Goal: Task Accomplishment & Management: Complete application form

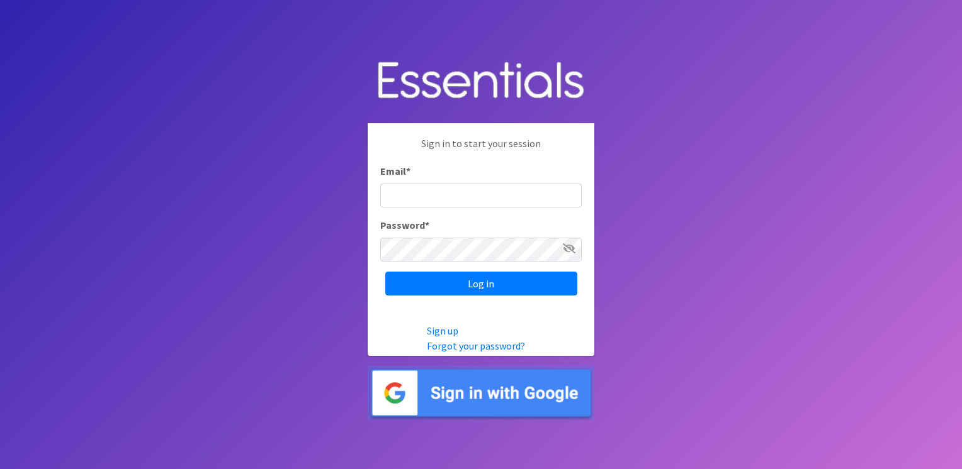
click at [432, 196] on input "Email *" at bounding box center [480, 196] width 201 height 24
type input "[EMAIL_ADDRESS][DOMAIN_NAME]"
click at [568, 251] on icon at bounding box center [569, 249] width 13 height 10
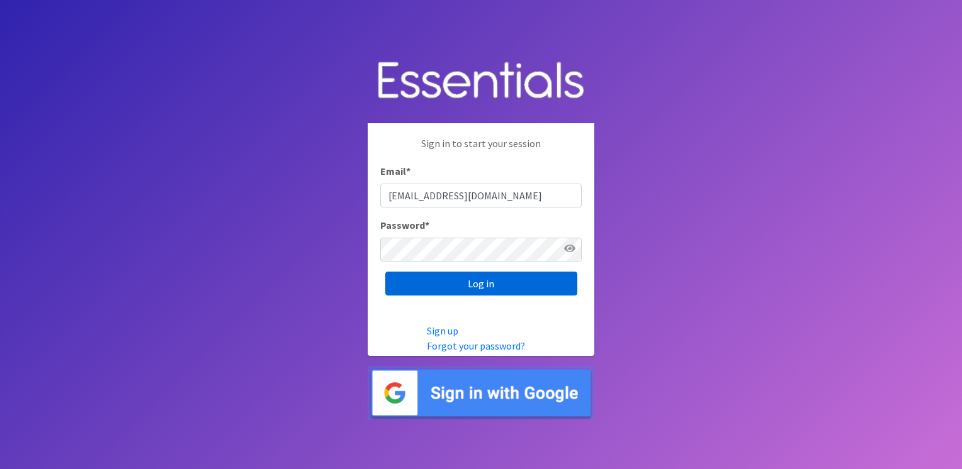
click at [479, 291] on input "Log in" at bounding box center [481, 284] width 192 height 24
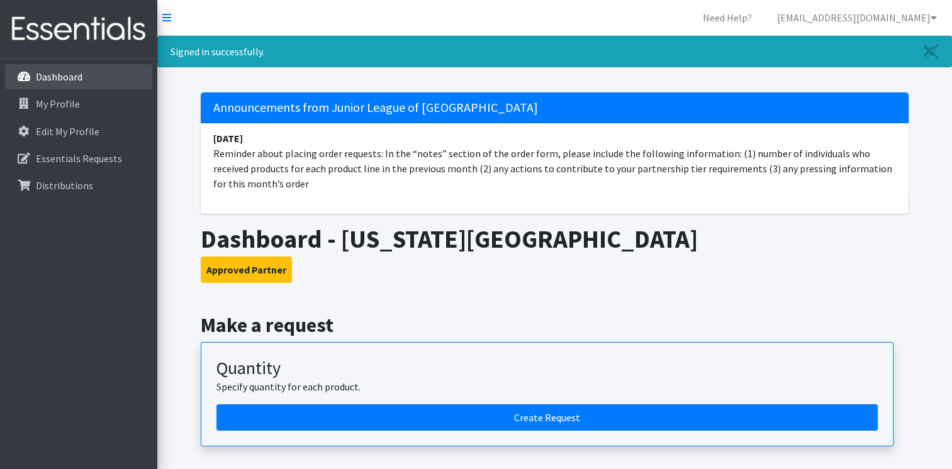
click at [77, 74] on p "Dashboard" at bounding box center [59, 76] width 47 height 13
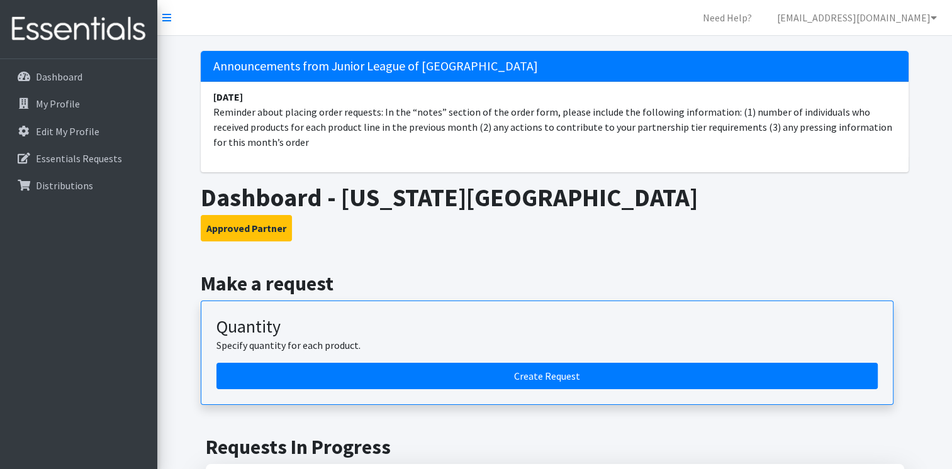
scroll to position [126, 0]
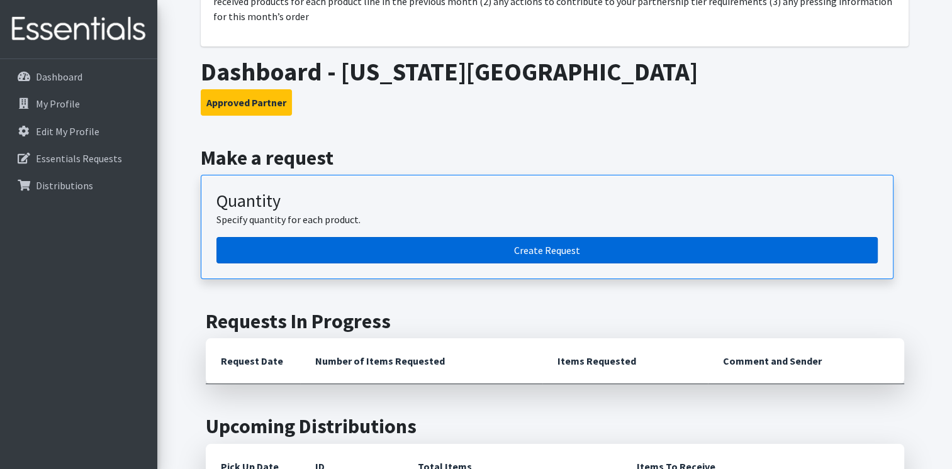
click at [478, 260] on link "Create Request" at bounding box center [546, 250] width 661 height 26
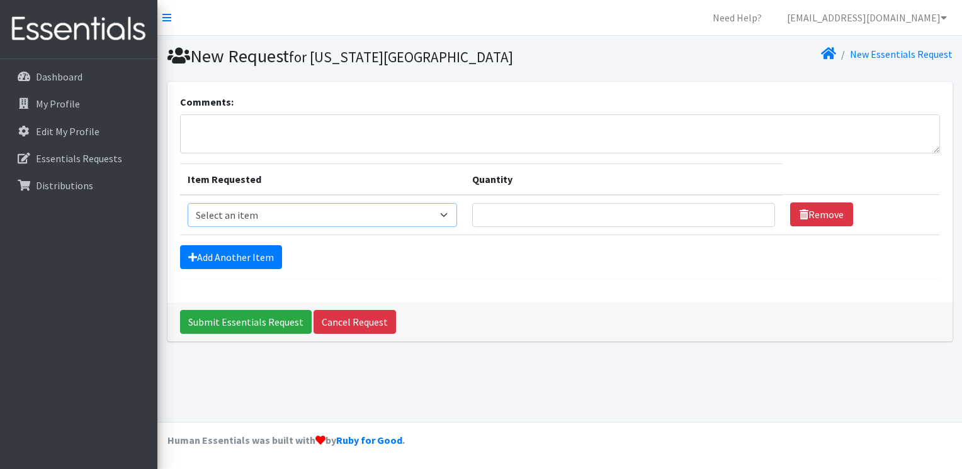
click at [454, 215] on select "Select an item Diaper - 2T/3T Bundle Diapers - 3T/4T Bundle Diapers - 4T/5T Bun…" at bounding box center [323, 215] width 270 height 24
select select "14878"
click at [188, 203] on select "Select an item Diaper - 2T/3T Bundle Diapers - 3T/4T Bundle Diapers - 4T/5T Bun…" at bounding box center [323, 215] width 270 height 24
click at [552, 218] on input "Quantity" at bounding box center [623, 215] width 303 height 24
click at [754, 213] on input "1" at bounding box center [623, 215] width 303 height 24
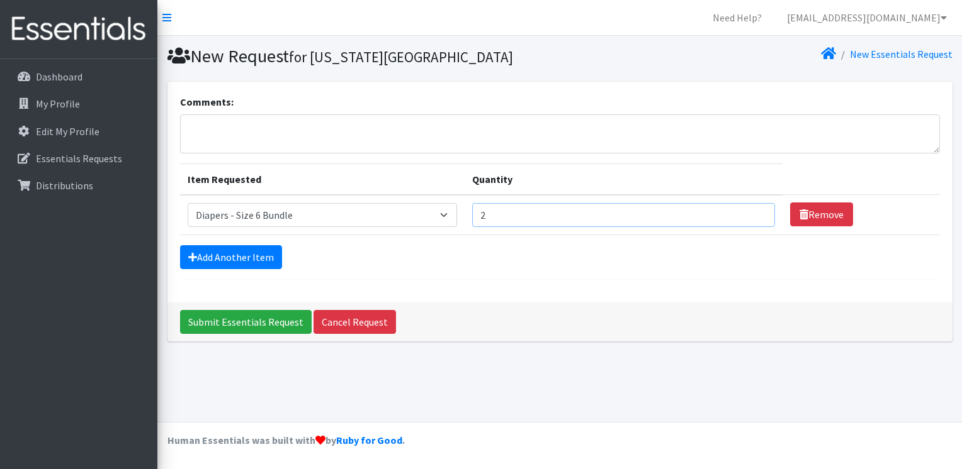
click at [754, 213] on input "2" at bounding box center [623, 215] width 303 height 24
click at [754, 213] on input "3" at bounding box center [623, 215] width 303 height 24
click at [754, 213] on input "4" at bounding box center [623, 215] width 303 height 24
click at [754, 213] on input "5" at bounding box center [623, 215] width 303 height 24
click at [754, 213] on input "6" at bounding box center [623, 215] width 303 height 24
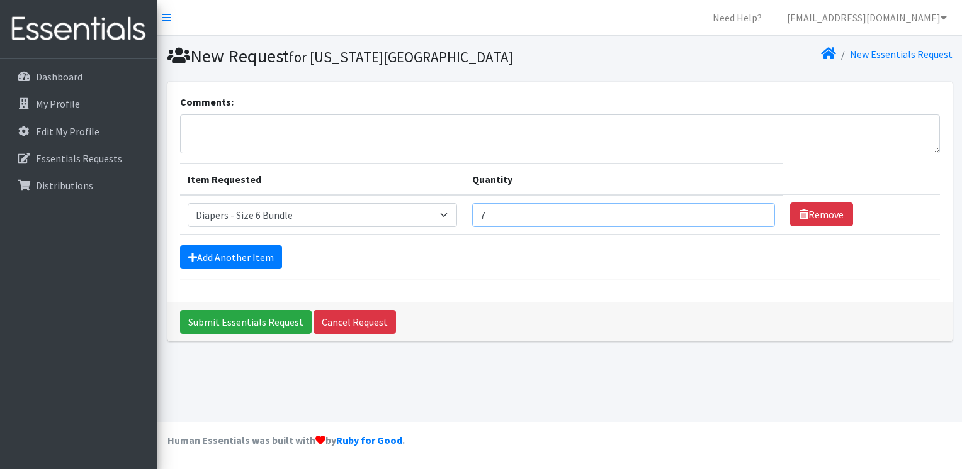
click at [754, 213] on input "7" at bounding box center [623, 215] width 303 height 24
click at [754, 213] on input "8" at bounding box center [623, 215] width 303 height 24
click at [754, 213] on input "9" at bounding box center [623, 215] width 303 height 24
click at [754, 213] on input "10" at bounding box center [623, 215] width 303 height 24
click at [754, 213] on input "11" at bounding box center [623, 215] width 303 height 24
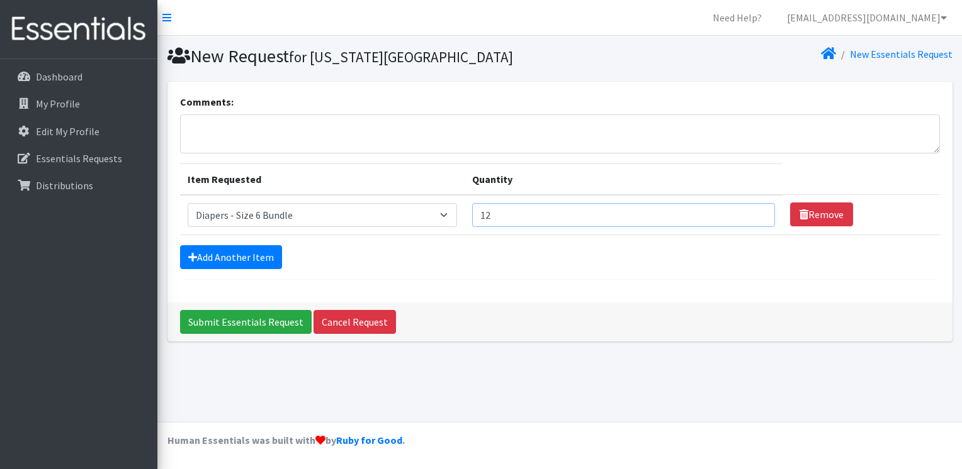
click at [754, 213] on input "12" at bounding box center [623, 215] width 303 height 24
click at [754, 213] on input "13" at bounding box center [623, 215] width 303 height 24
click at [754, 213] on input "14" at bounding box center [623, 215] width 303 height 24
click at [754, 213] on input "15" at bounding box center [623, 215] width 303 height 24
click at [754, 213] on input "16" at bounding box center [623, 215] width 303 height 24
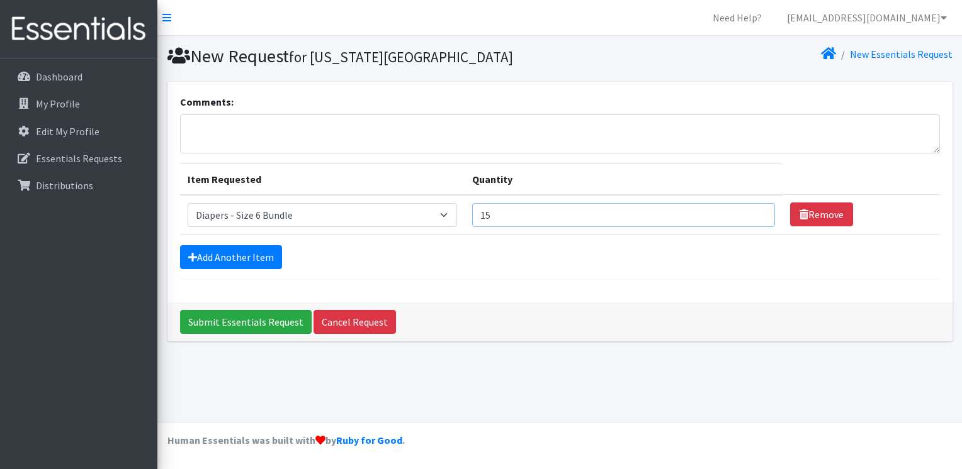
type input "15"
click at [755, 215] on input "15" at bounding box center [623, 215] width 303 height 24
click at [252, 254] on link "Add Another Item" at bounding box center [231, 257] width 102 height 24
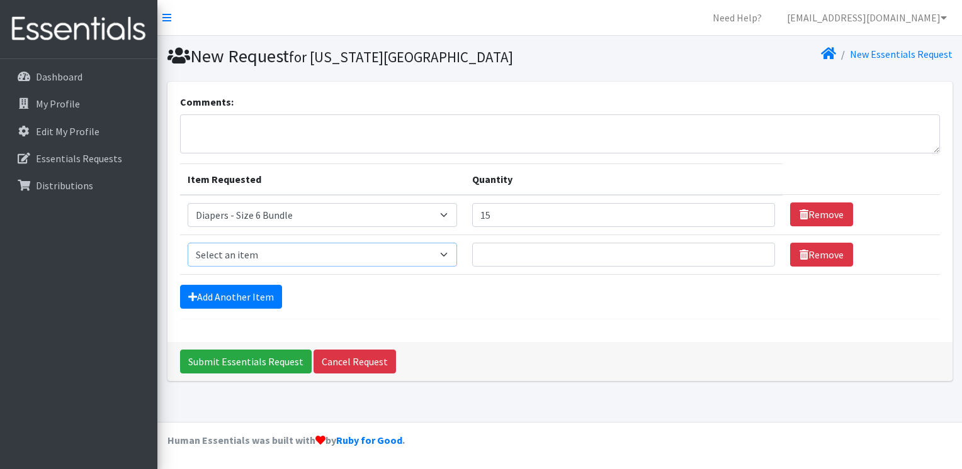
click at [451, 252] on select "Select an item Diaper - 2T/3T Bundle Diapers - 3T/4T Bundle Diapers - 4T/5T Bun…" at bounding box center [323, 255] width 270 height 24
select select "14877"
click at [188, 243] on select "Select an item Diaper - 2T/3T Bundle Diapers - 3T/4T Bundle Diapers - 4T/5T Bun…" at bounding box center [323, 255] width 270 height 24
click at [756, 250] on input "1" at bounding box center [623, 255] width 303 height 24
click at [756, 250] on input "2" at bounding box center [623, 255] width 303 height 24
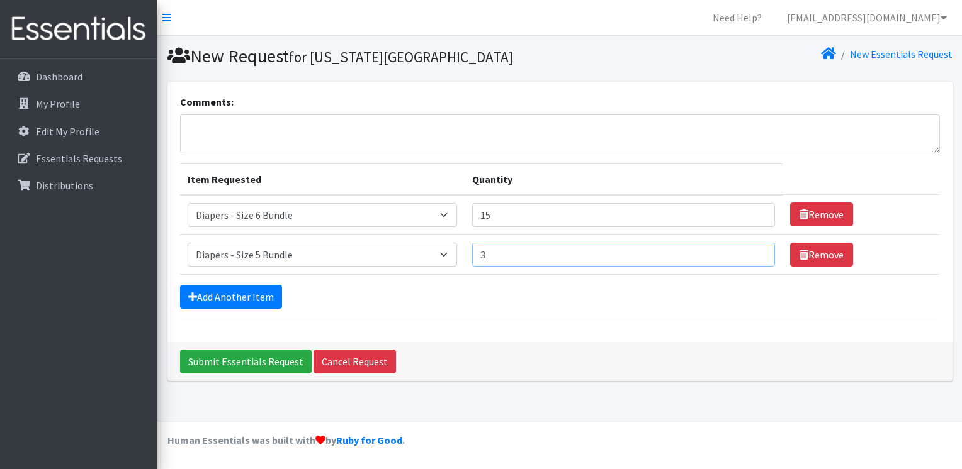
click at [756, 250] on input "3" at bounding box center [623, 255] width 303 height 24
click at [756, 250] on input "4" at bounding box center [623, 255] width 303 height 24
type input "5"
click at [756, 250] on input "5" at bounding box center [623, 255] width 303 height 24
click at [754, 218] on input "14" at bounding box center [623, 215] width 303 height 24
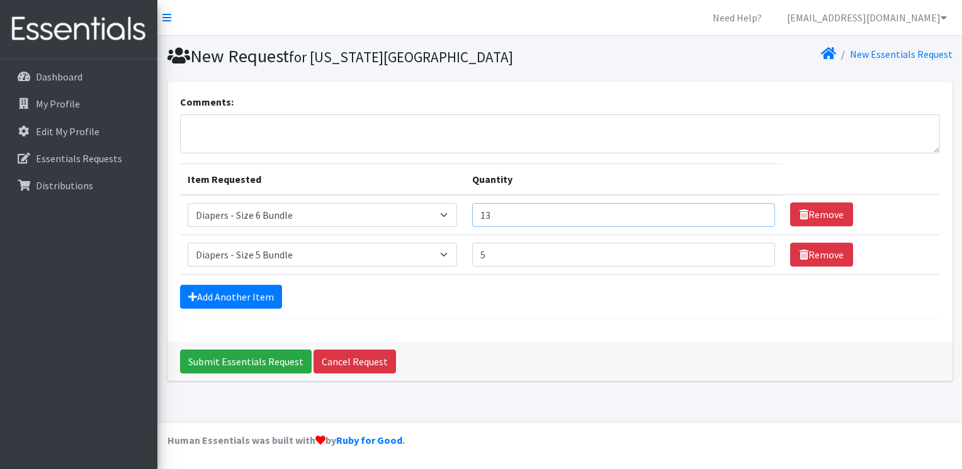
click at [754, 218] on input "13" at bounding box center [623, 215] width 303 height 24
click at [754, 218] on input "12" at bounding box center [623, 215] width 303 height 24
click at [754, 218] on input "11" at bounding box center [623, 215] width 303 height 24
click at [754, 218] on input "10" at bounding box center [623, 215] width 303 height 24
click at [754, 218] on input "9" at bounding box center [623, 215] width 303 height 24
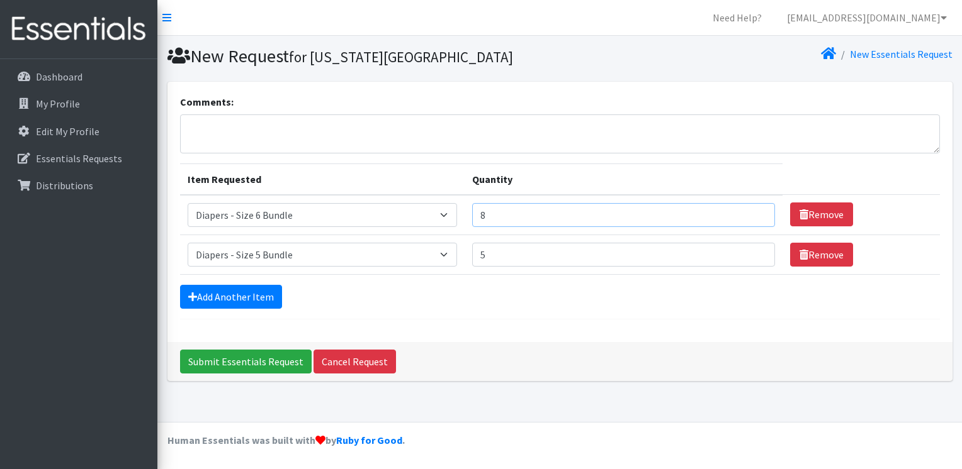
click at [754, 218] on input "8" at bounding box center [623, 215] width 303 height 24
click at [754, 218] on input "7" at bounding box center [623, 215] width 303 height 24
click at [754, 218] on input "6" at bounding box center [623, 215] width 303 height 24
type input "5"
click at [754, 218] on input "5" at bounding box center [623, 215] width 303 height 24
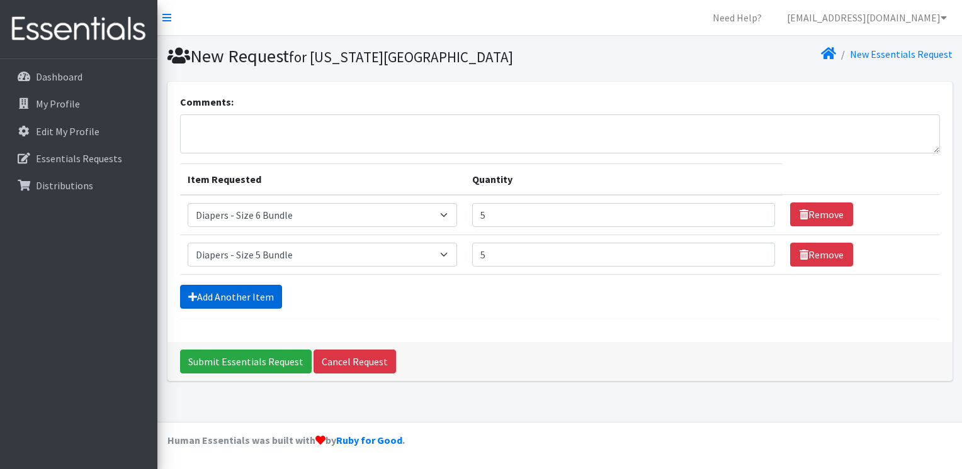
click at [272, 296] on link "Add Another Item" at bounding box center [231, 297] width 102 height 24
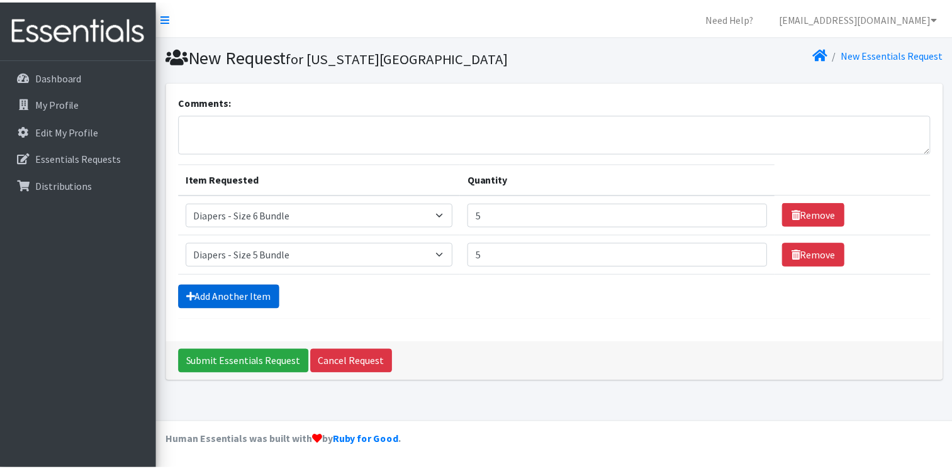
scroll to position [6, 0]
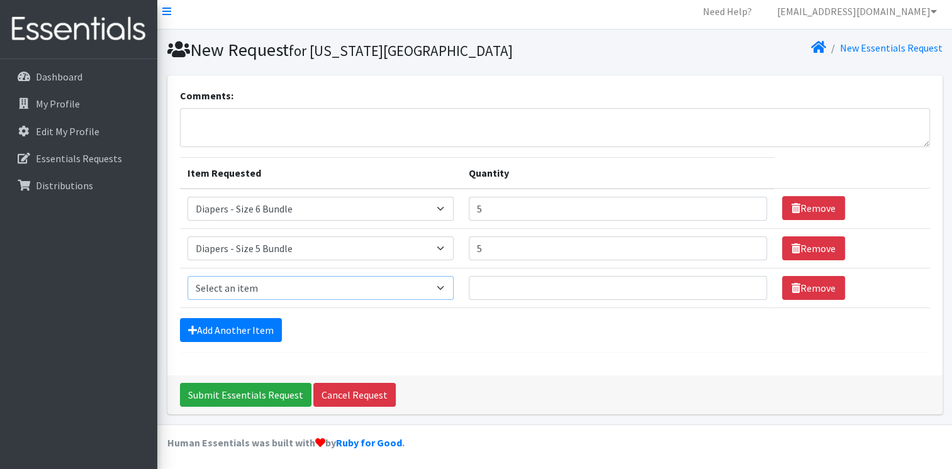
click at [272, 296] on select "Select an item Diaper - 2T/3T Bundle Diapers - 3T/4T Bundle Diapers - 4T/5T Bun…" at bounding box center [321, 288] width 266 height 24
select select "14876"
click at [188, 276] on select "Select an item Diaper - 2T/3T Bundle Diapers - 3T/4T Bundle Diapers - 4T/5T Bun…" at bounding box center [321, 288] width 266 height 24
click at [653, 289] on input "Quantity" at bounding box center [618, 288] width 299 height 24
type input "5"
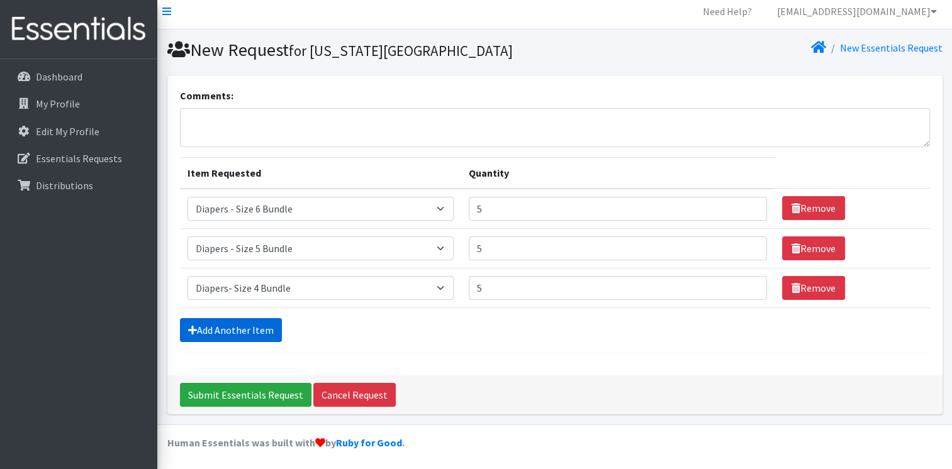
click at [218, 331] on link "Add Another Item" at bounding box center [231, 330] width 102 height 24
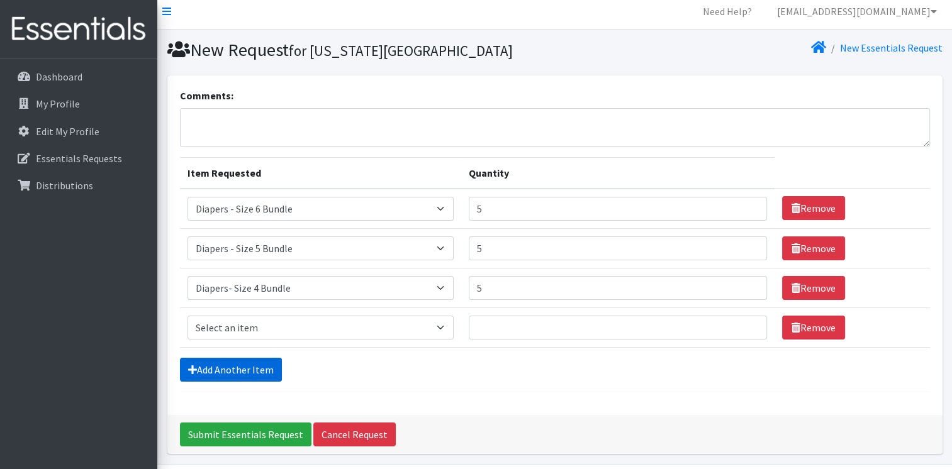
scroll to position [46, 0]
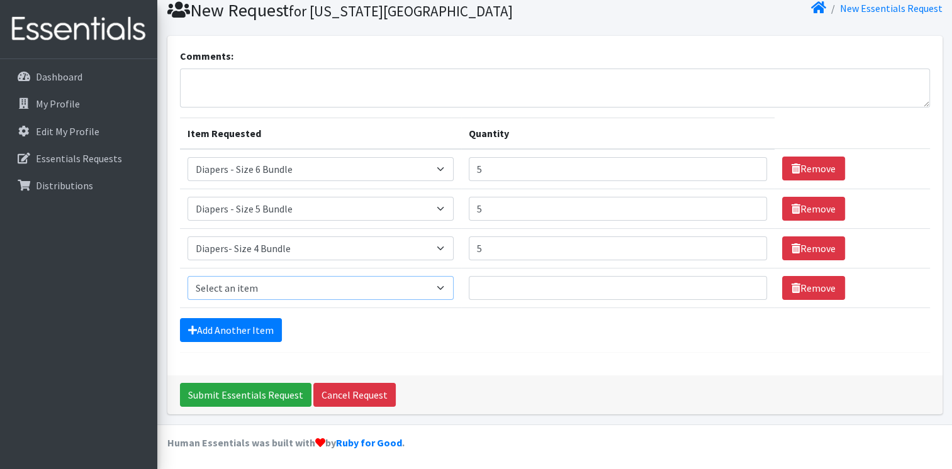
click at [247, 281] on select "Select an item Diaper - 2T/3T Bundle Diapers - 3T/4T Bundle Diapers - 4T/5T Bun…" at bounding box center [321, 288] width 266 height 24
select select "14874"
click at [188, 276] on select "Select an item Diaper - 2T/3T Bundle Diapers - 3T/4T Bundle Diapers - 4T/5T Bun…" at bounding box center [321, 288] width 266 height 24
click at [536, 289] on input "Quantity" at bounding box center [618, 288] width 299 height 24
type input "5"
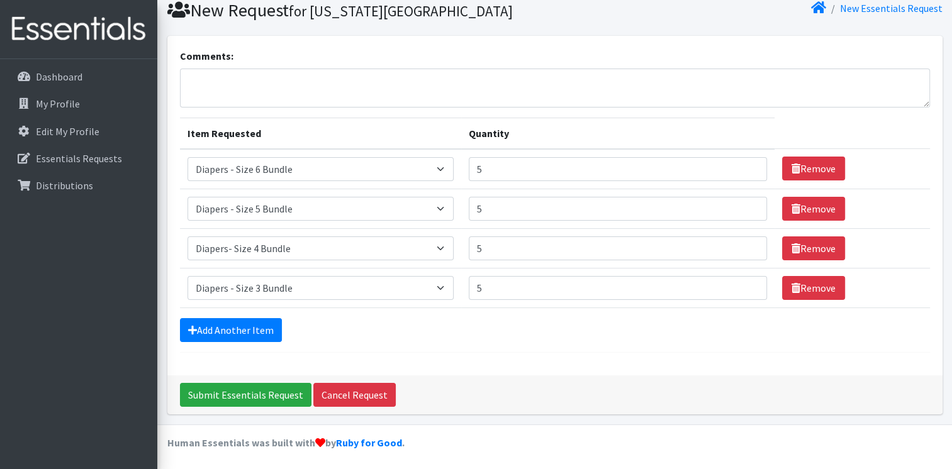
click at [484, 357] on div "Comments: Item Requested Quantity Item Requested Select an item Diaper - 2T/3T …" at bounding box center [554, 206] width 775 height 340
click at [195, 400] on input "Submit Essentials Request" at bounding box center [246, 395] width 132 height 24
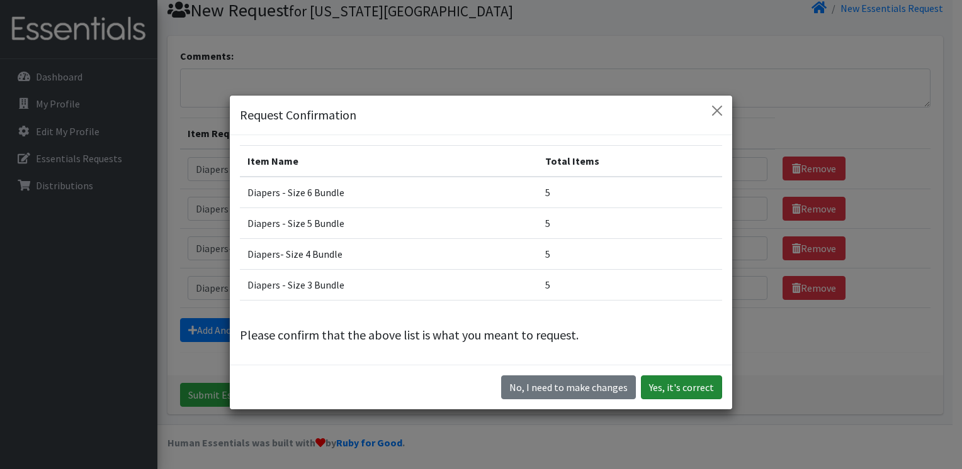
click at [670, 390] on button "Yes, it's correct" at bounding box center [681, 388] width 81 height 24
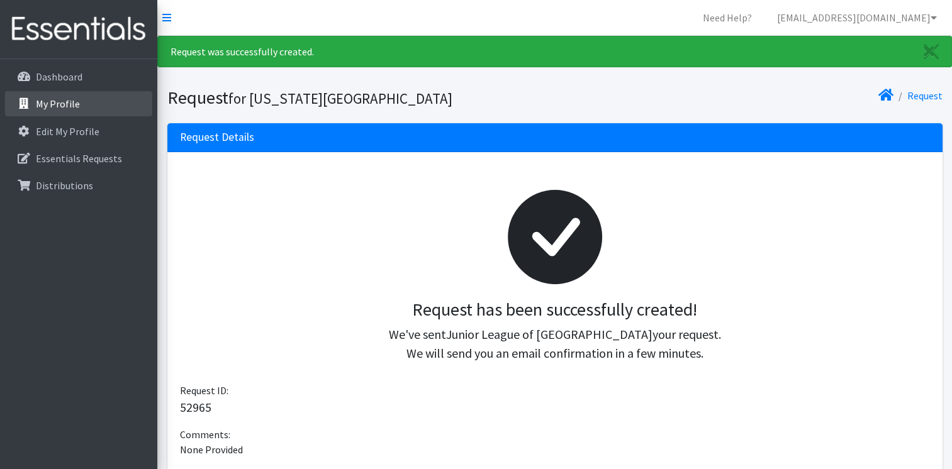
click at [60, 109] on p "My Profile" at bounding box center [58, 104] width 44 height 13
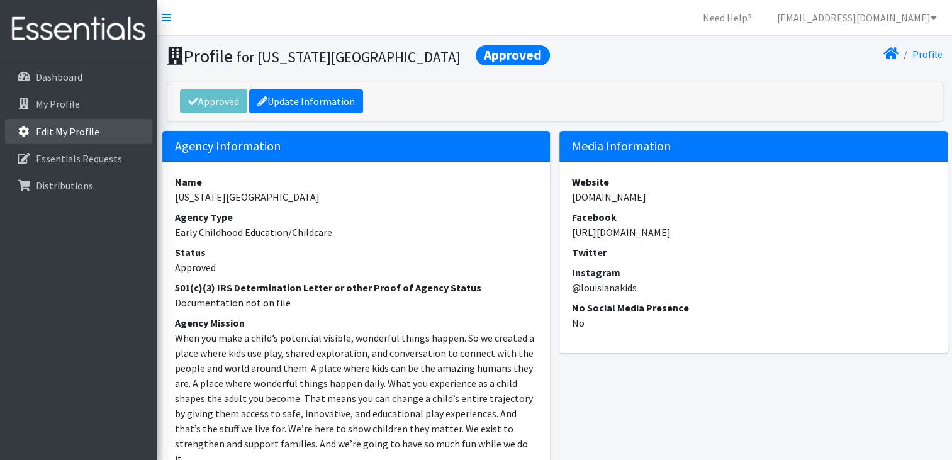
click at [68, 132] on p "Edit My Profile" at bounding box center [68, 131] width 64 height 13
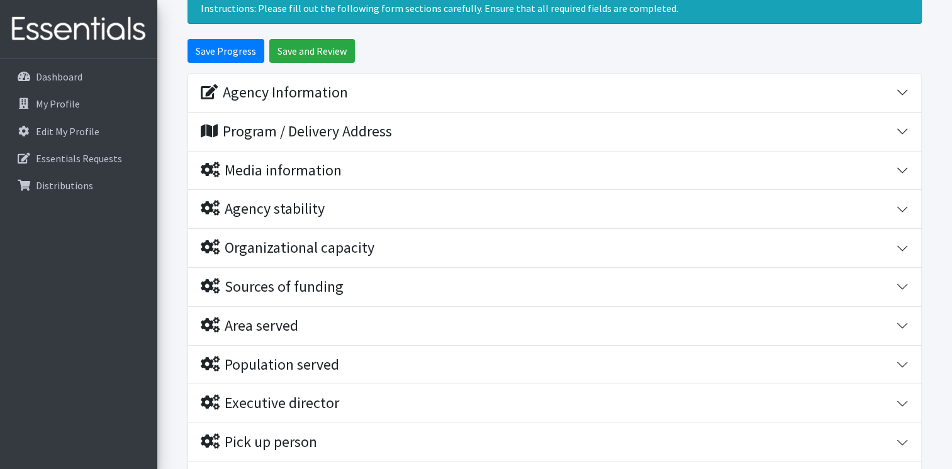
scroll to position [189, 0]
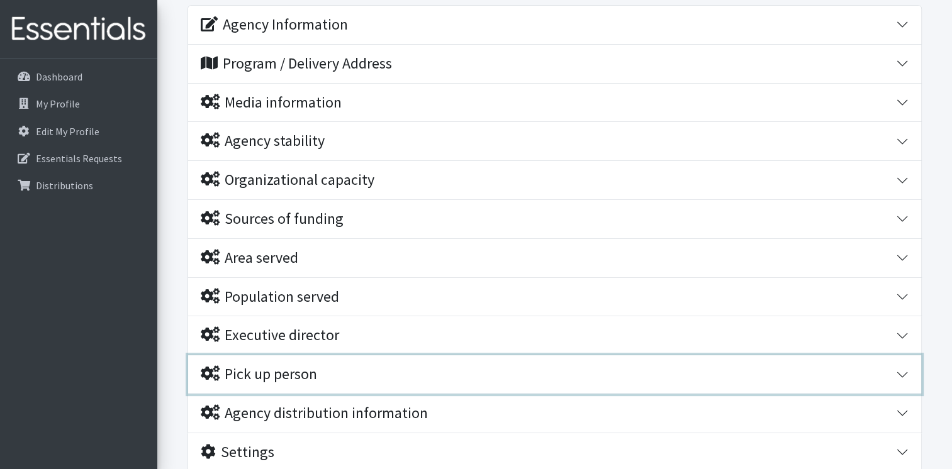
click at [301, 369] on div "Pick up person" at bounding box center [259, 375] width 116 height 18
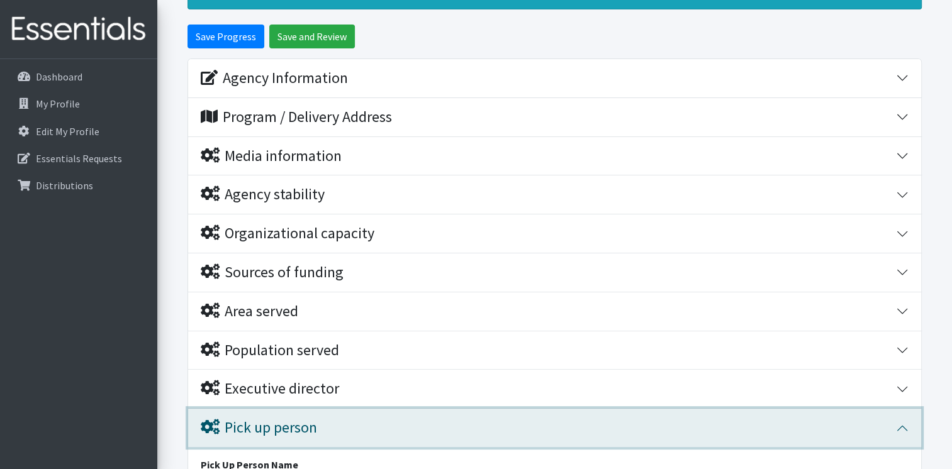
scroll to position [27, 0]
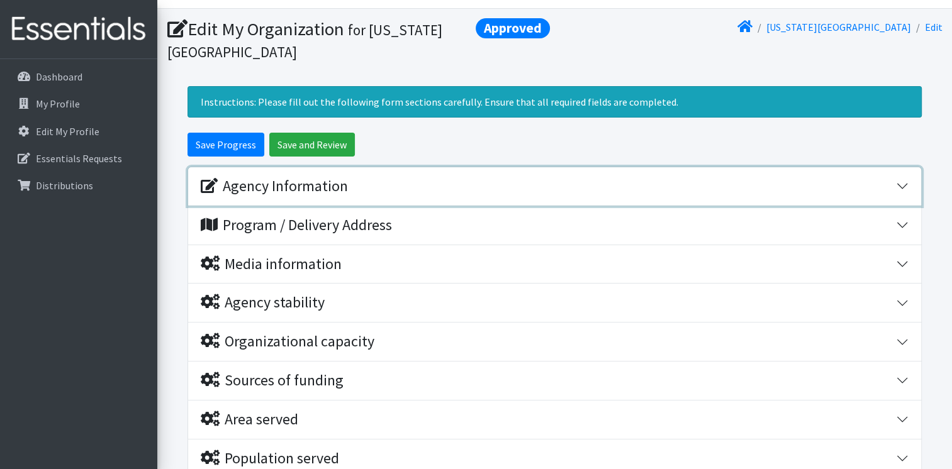
click at [288, 188] on div "Agency Information" at bounding box center [274, 186] width 147 height 18
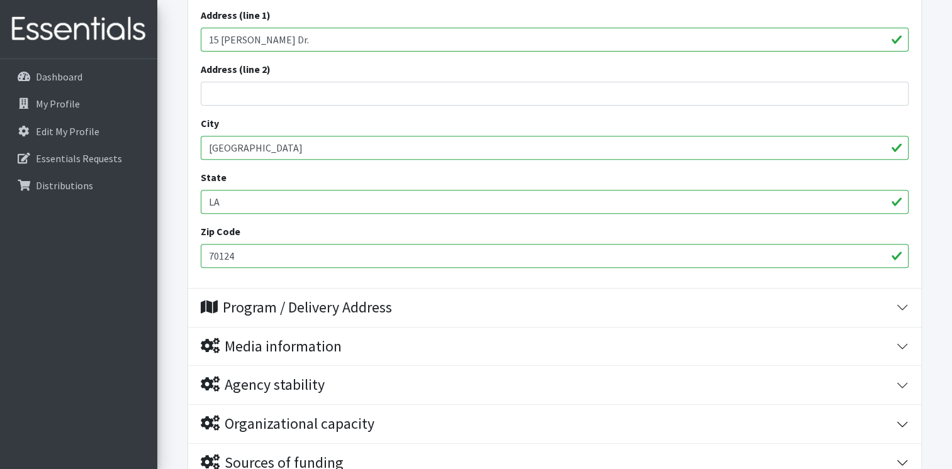
scroll to position [468, 0]
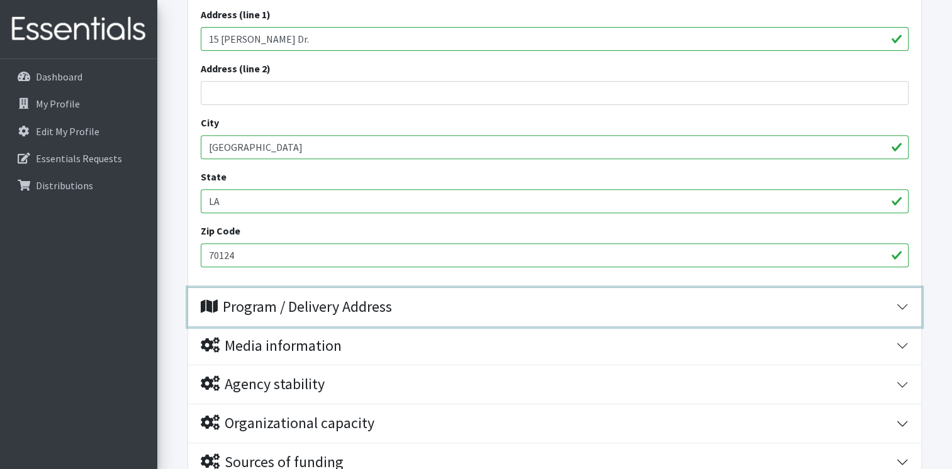
click at [307, 317] on button "Program / Delivery Address" at bounding box center [554, 307] width 733 height 38
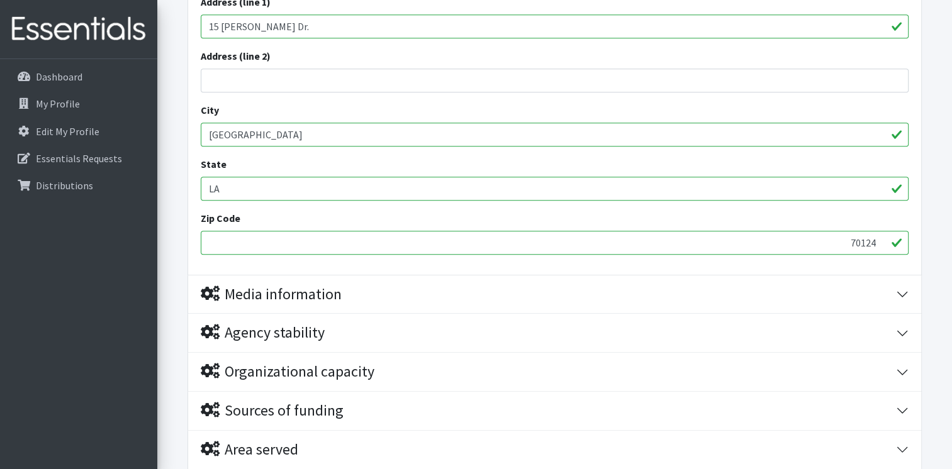
scroll to position [908, 0]
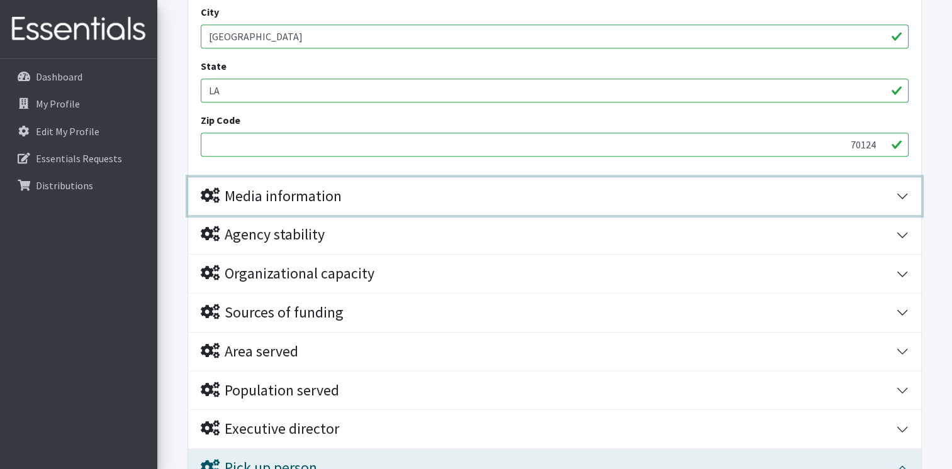
click at [291, 202] on div "Media information" at bounding box center [271, 197] width 141 height 18
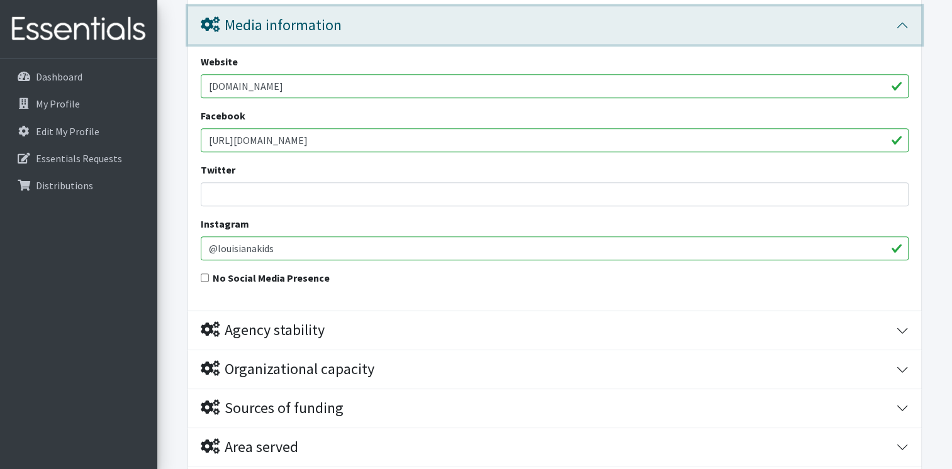
scroll to position [1160, 0]
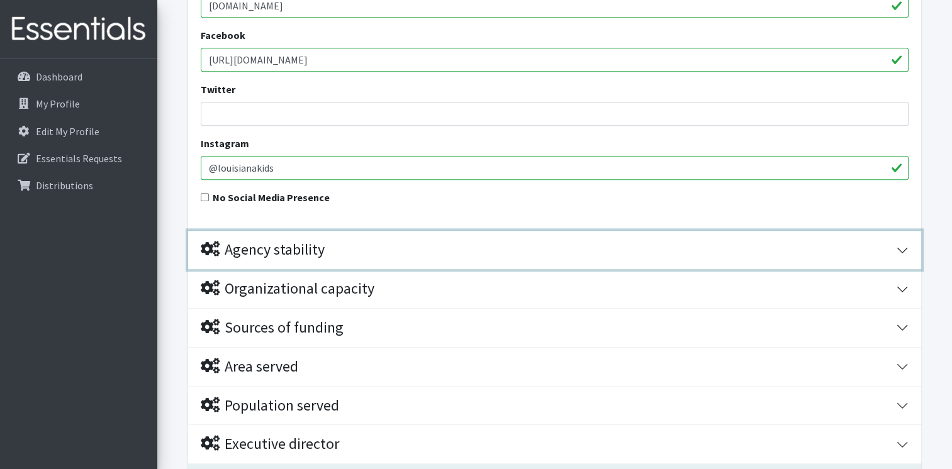
click at [294, 247] on div "Agency stability" at bounding box center [263, 250] width 124 height 18
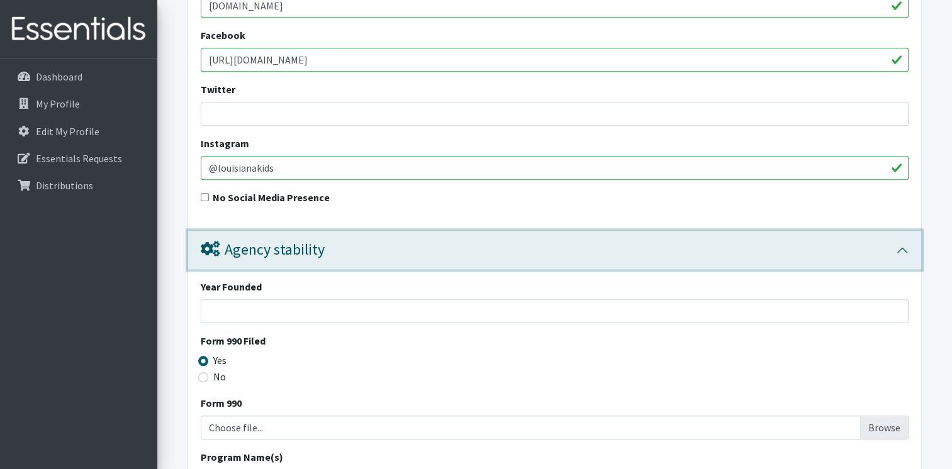
click at [294, 247] on div "Agency stability" at bounding box center [263, 250] width 124 height 18
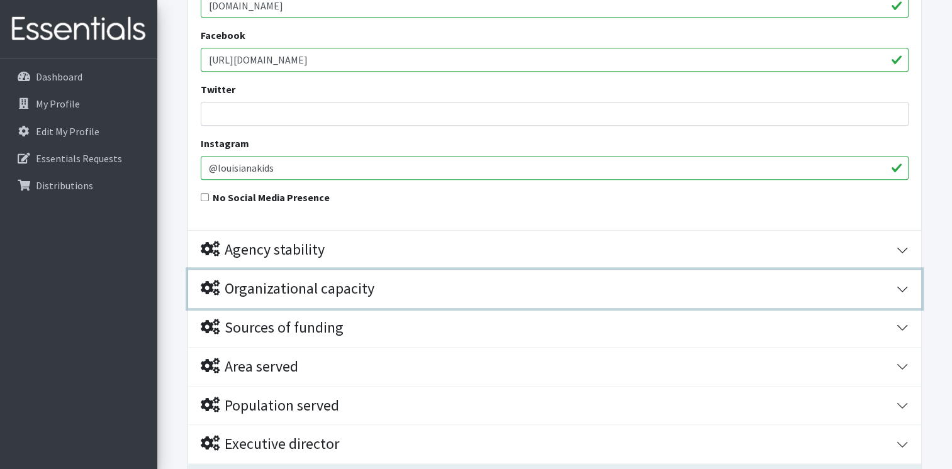
click at [292, 294] on div "Organizational capacity" at bounding box center [288, 289] width 174 height 18
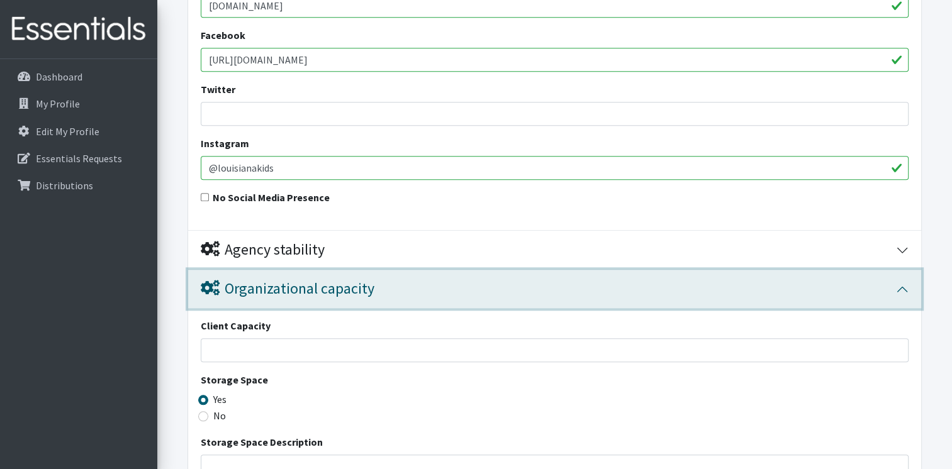
click at [292, 294] on div "Organizational capacity" at bounding box center [288, 289] width 174 height 18
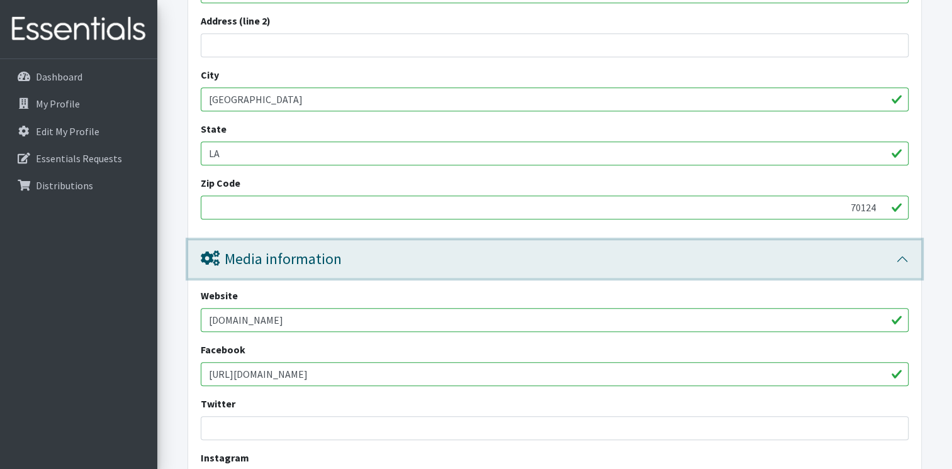
click at [261, 266] on div "Media information" at bounding box center [271, 259] width 141 height 18
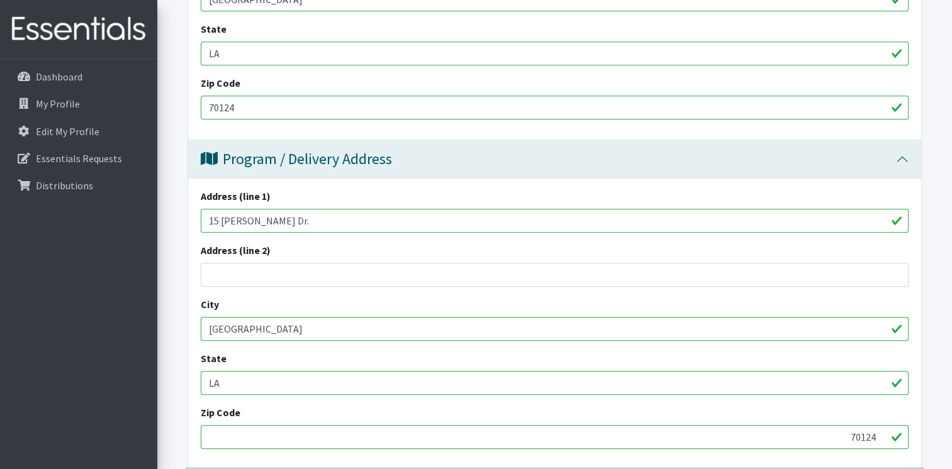
scroll to position [468, 0]
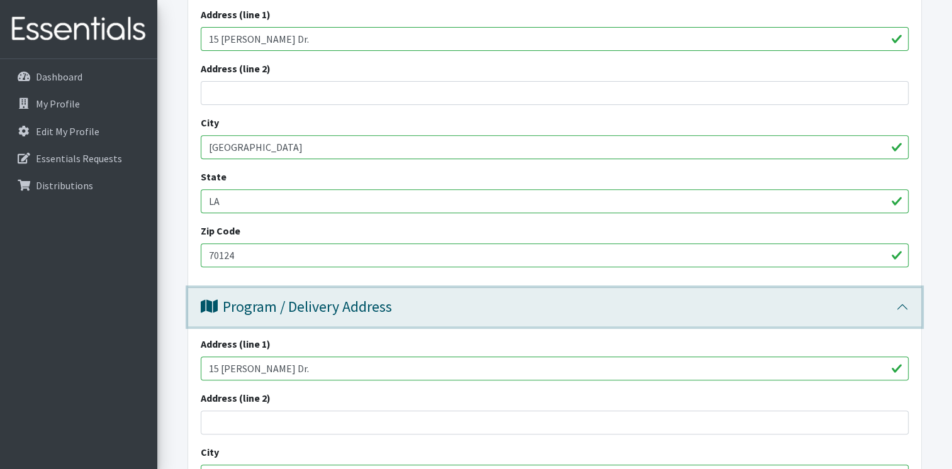
click at [261, 308] on div "Program / Delivery Address" at bounding box center [296, 307] width 191 height 18
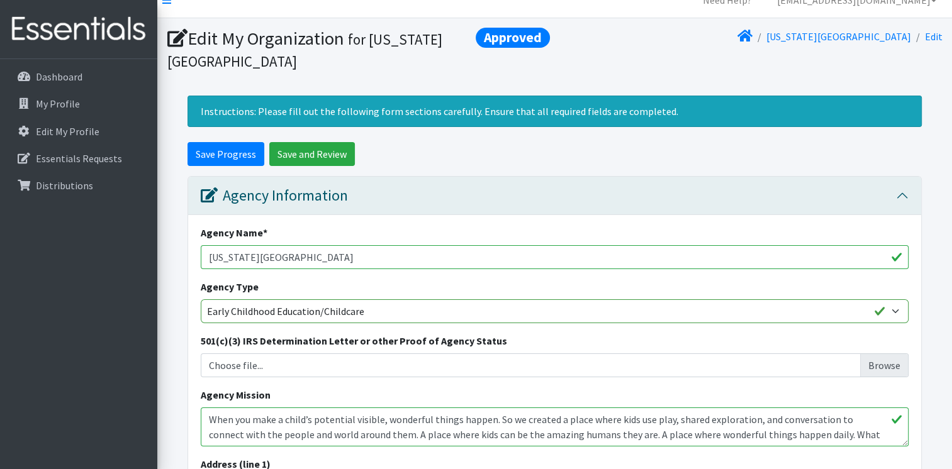
scroll to position [0, 0]
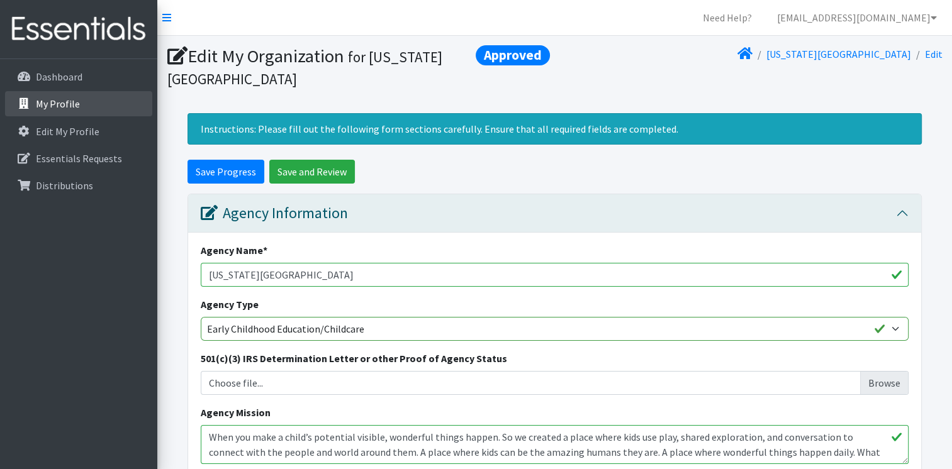
click at [65, 107] on p "My Profile" at bounding box center [58, 104] width 44 height 13
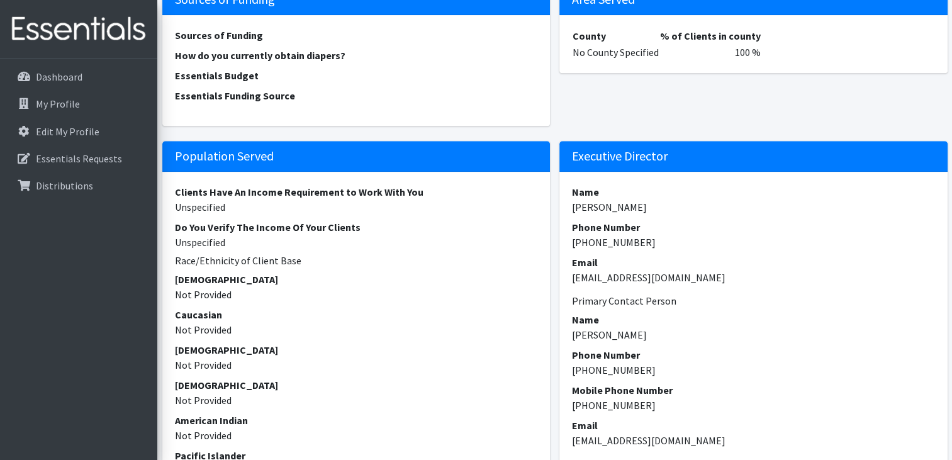
scroll to position [1007, 0]
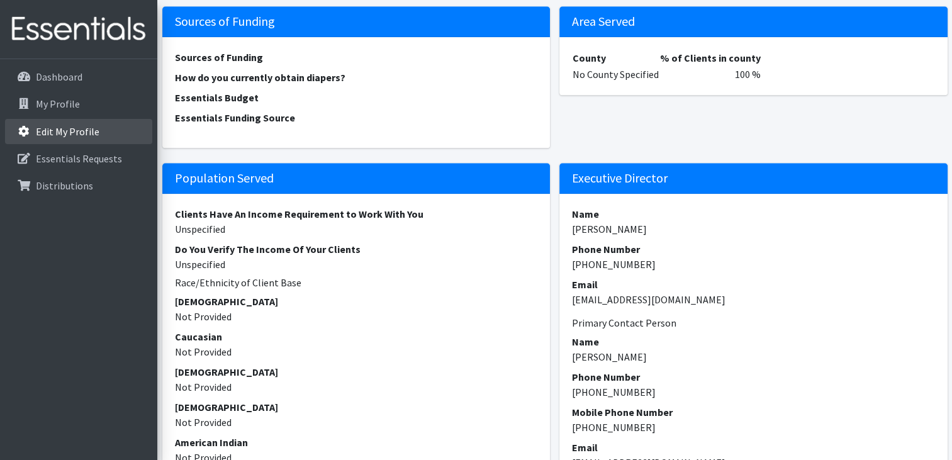
click at [48, 136] on p "Edit My Profile" at bounding box center [68, 131] width 64 height 13
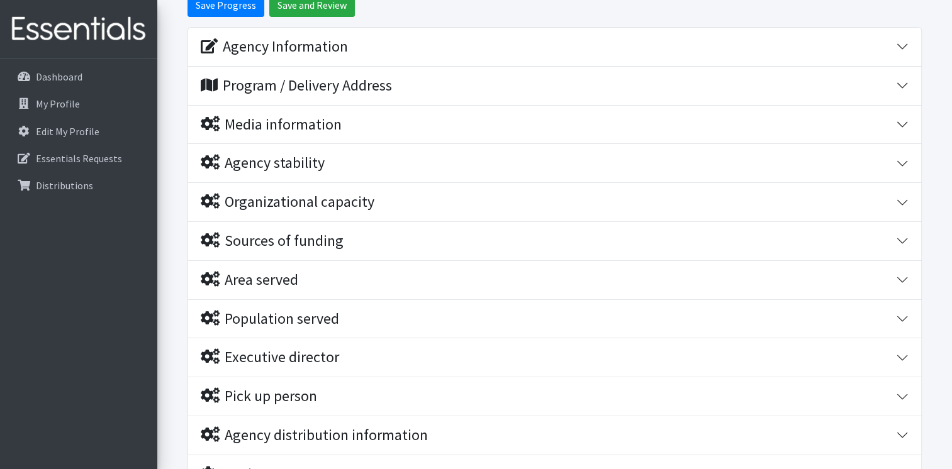
scroll to position [285, 0]
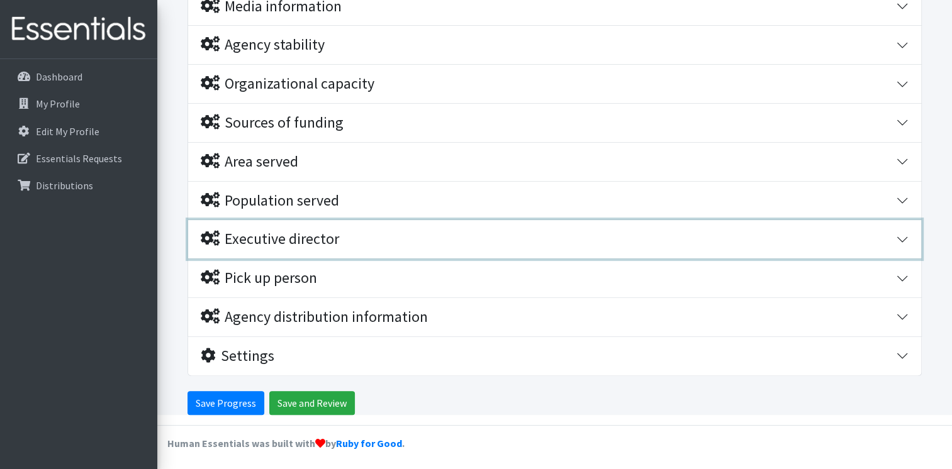
click at [312, 247] on button "Executive director" at bounding box center [554, 239] width 733 height 38
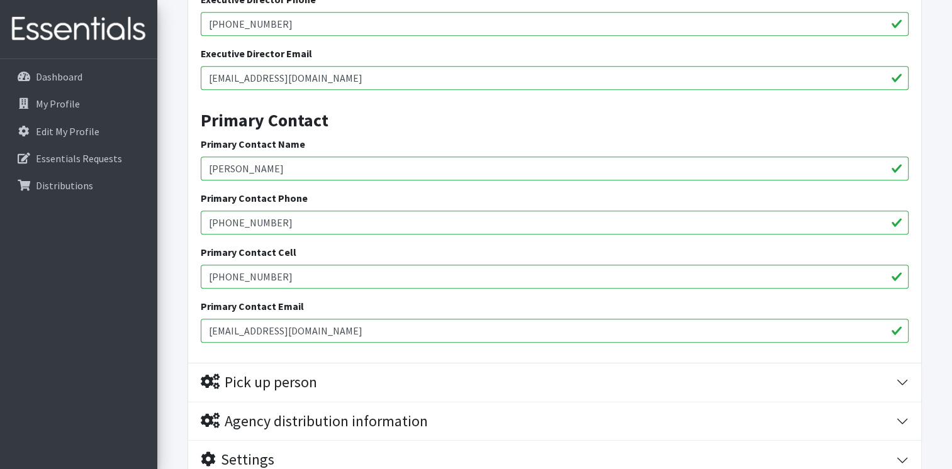
scroll to position [594, 0]
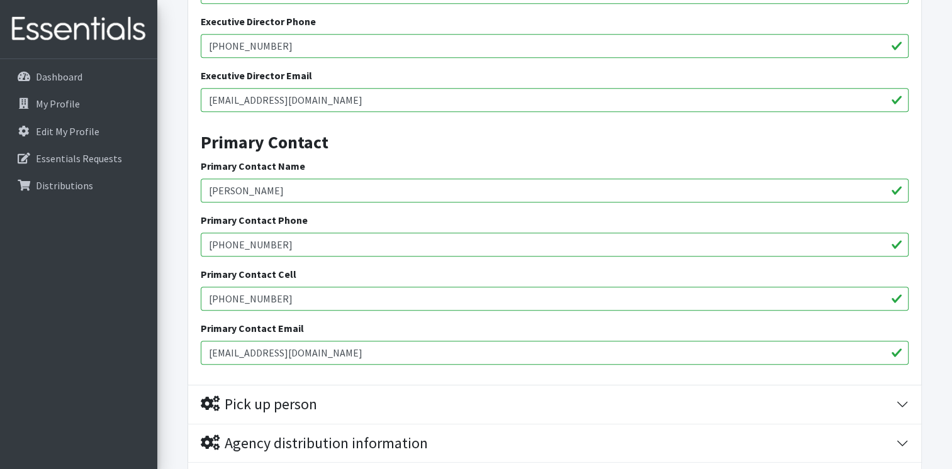
drag, startPoint x: 279, startPoint y: 183, endPoint x: 176, endPoint y: 182, distance: 102.6
click at [176, 182] on form "Save Progress Save and Review Agency Information Agency Name * [US_STATE][GEOGR…" at bounding box center [554, 53] width 795 height 975
type input "[PERSON_NAME] [PERSON_NAME]"
click at [252, 303] on input "[PHONE_NUMBER]" at bounding box center [555, 299] width 708 height 24
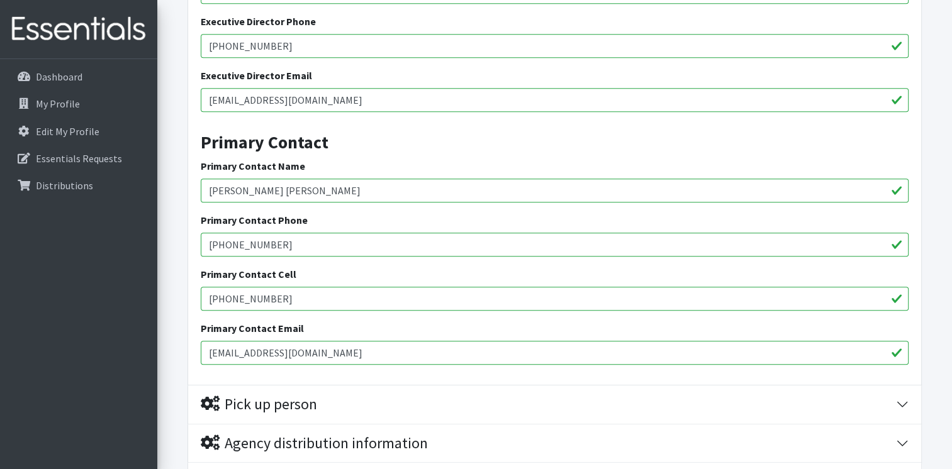
click at [252, 303] on input "[PHONE_NUMBER]" at bounding box center [555, 299] width 708 height 24
type input "[PHONE_NUMBER]"
click at [254, 245] on input "[PHONE_NUMBER]" at bounding box center [555, 245] width 708 height 24
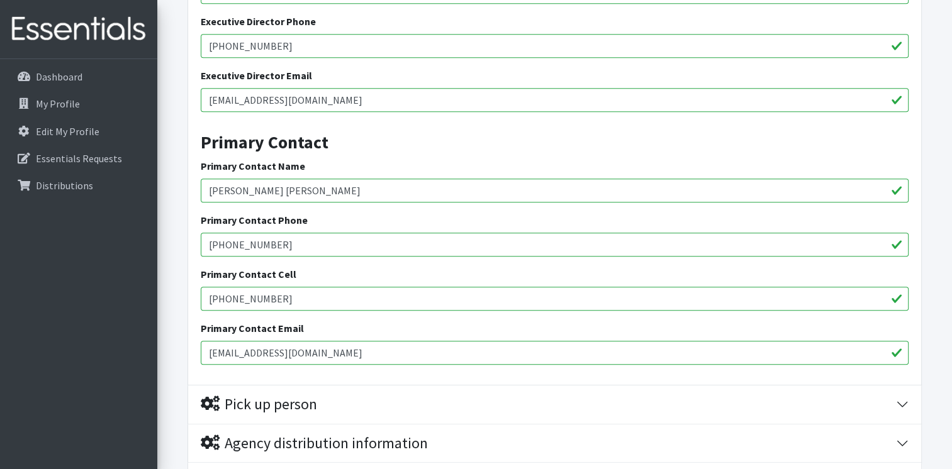
click at [273, 242] on input "[PHONE_NUMBER]" at bounding box center [555, 245] width 708 height 24
click at [235, 245] on input "[PHONE_NUMBER]" at bounding box center [555, 245] width 708 height 24
drag, startPoint x: 236, startPoint y: 354, endPoint x: 194, endPoint y: 349, distance: 42.5
click at [194, 349] on div "Executive Director Name [PERSON_NAME] Executive Director Phone [PHONE_NUMBER] E…" at bounding box center [554, 167] width 733 height 435
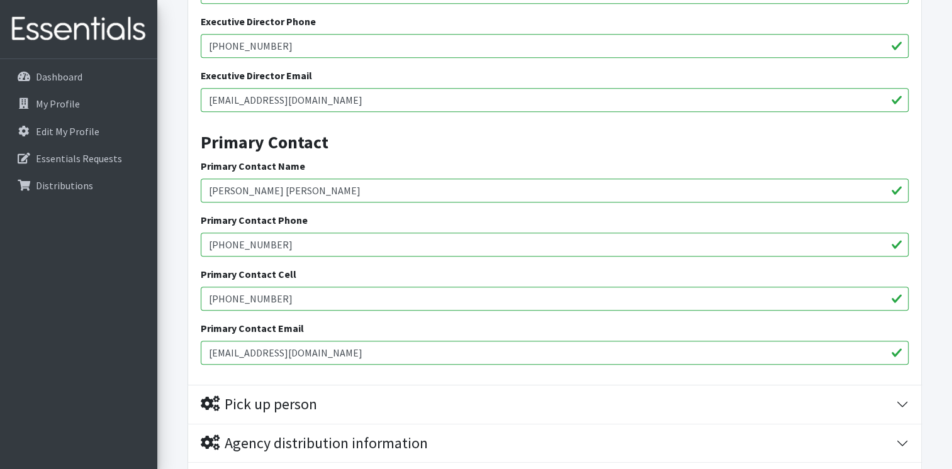
click at [301, 356] on input "[EMAIL_ADDRESS][DOMAIN_NAME]" at bounding box center [555, 353] width 708 height 24
type input "[EMAIL_ADDRESS][DOMAIN_NAME]"
click at [317, 306] on input "[PHONE_NUMBER]" at bounding box center [555, 299] width 708 height 24
click at [265, 243] on input "[PHONE_NUMBER]" at bounding box center [555, 245] width 708 height 24
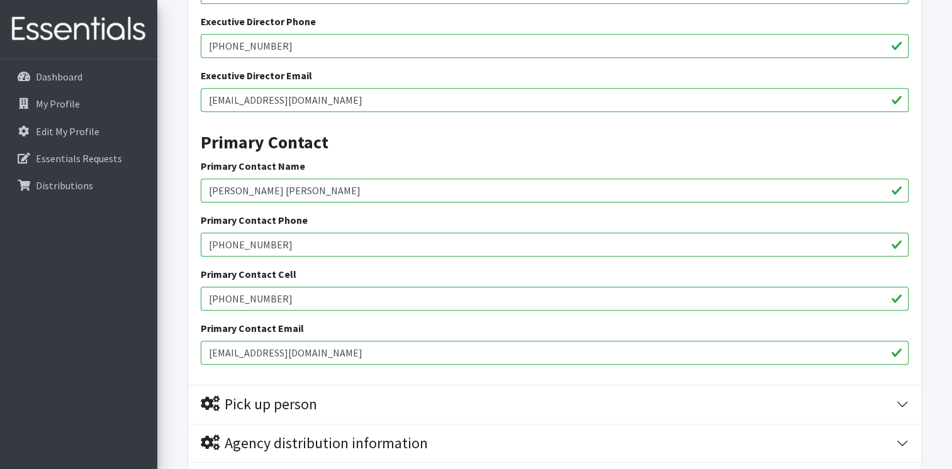
click at [265, 243] on input "[PHONE_NUMBER]" at bounding box center [555, 245] width 708 height 24
paste input "(504) 523-312"
click at [232, 244] on input "[PHONE_NUMBER]" at bounding box center [555, 245] width 708 height 24
click at [210, 243] on input "([PHONE_NUMBER]" at bounding box center [555, 245] width 708 height 24
type input "[PHONE_NUMBER]"
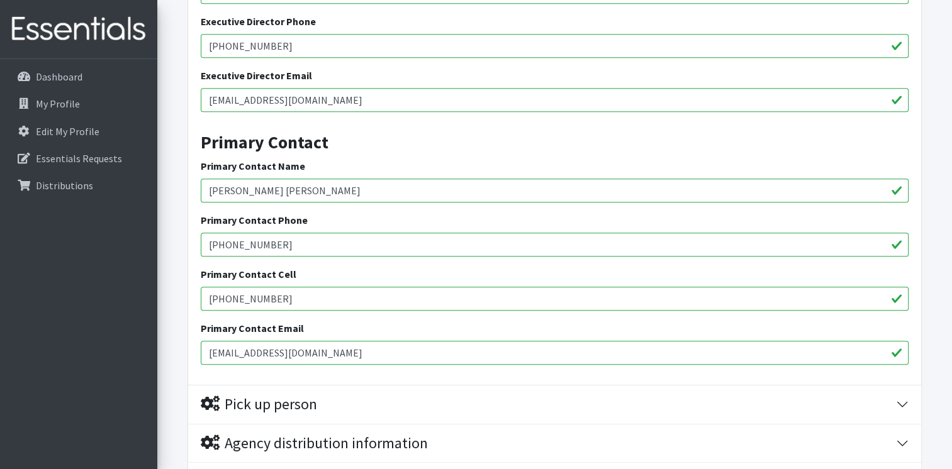
click at [269, 298] on input "[PHONE_NUMBER]" at bounding box center [555, 299] width 708 height 24
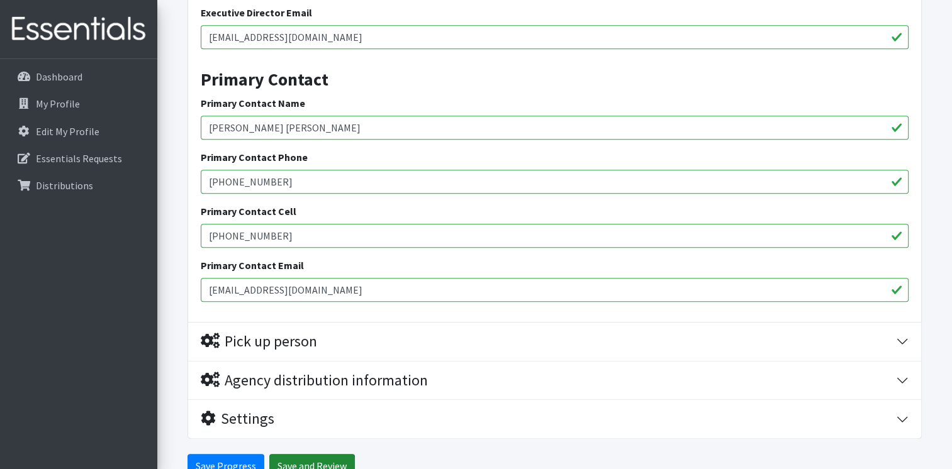
click at [301, 461] on input "Save and Review" at bounding box center [312, 466] width 86 height 24
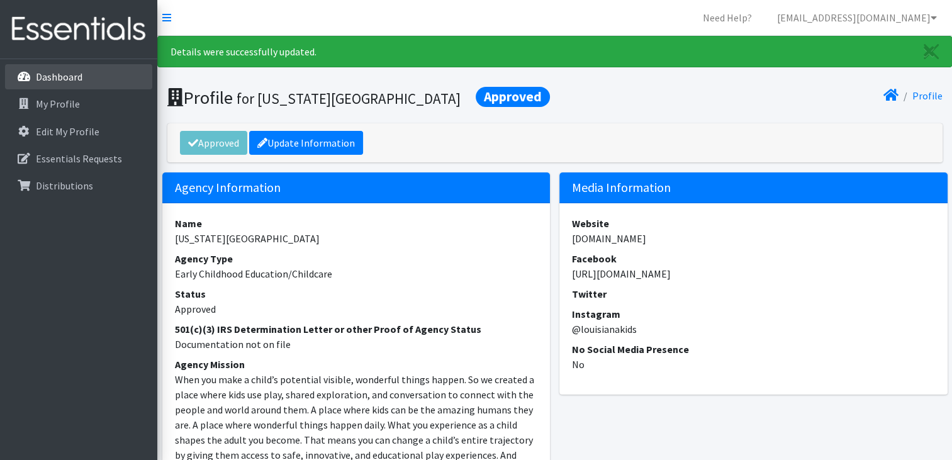
click at [73, 74] on p "Dashboard" at bounding box center [59, 76] width 47 height 13
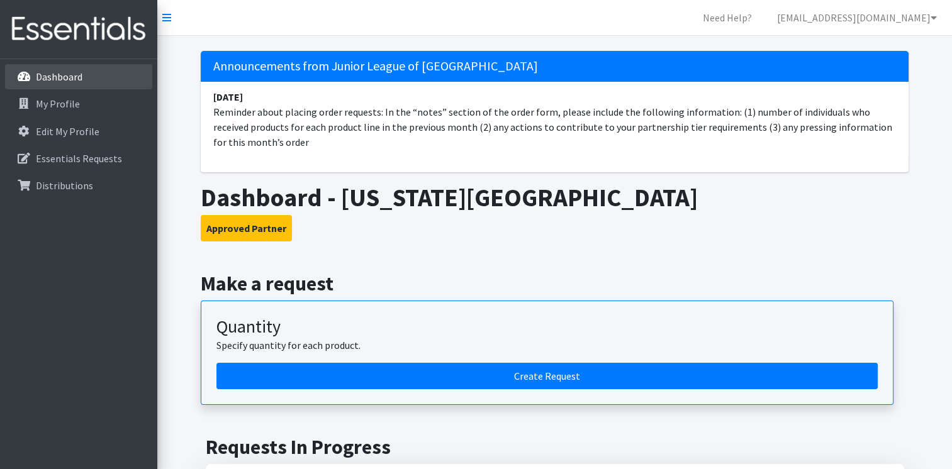
click at [98, 72] on link "Dashboard" at bounding box center [78, 76] width 147 height 25
